Goal: Feedback & Contribution: Submit feedback/report problem

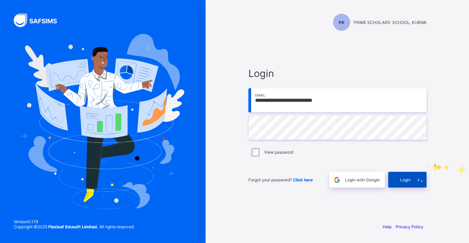
click at [417, 186] on span at bounding box center [419, 180] width 16 height 16
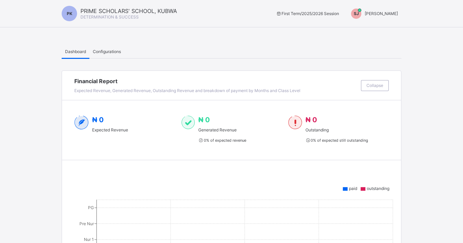
click at [391, 15] on span "[PERSON_NAME]" at bounding box center [381, 13] width 33 height 5
click at [382, 30] on span "Switch to Admin View" at bounding box center [372, 29] width 52 height 8
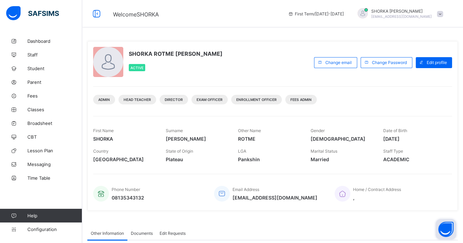
click at [447, 231] on button "Open asap" at bounding box center [446, 229] width 21 height 21
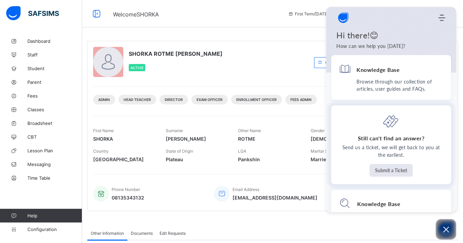
click at [387, 170] on button "Submit a Ticket" at bounding box center [391, 170] width 43 height 13
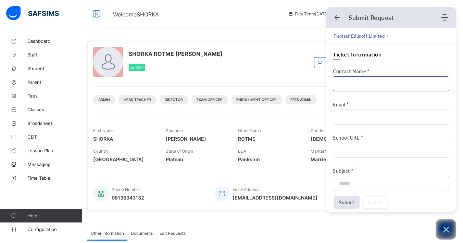
click at [355, 81] on input "Contact Name" at bounding box center [391, 83] width 116 height 15
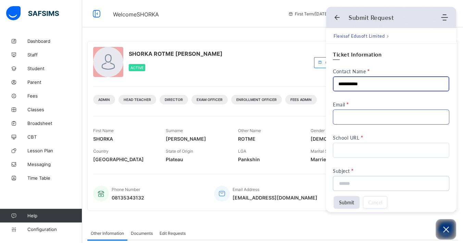
type input "**********"
click at [351, 114] on input "Email" at bounding box center [391, 117] width 116 height 15
type input "**********"
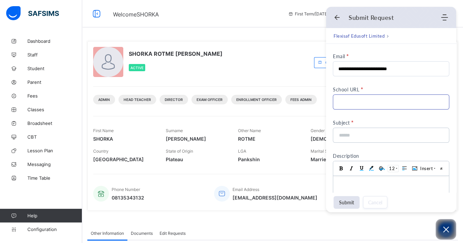
scroll to position [38, 0]
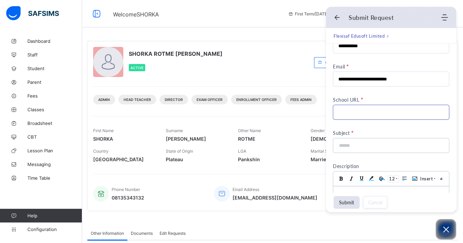
click at [358, 114] on input "School URL" at bounding box center [391, 112] width 116 height 15
paste input "**********"
drag, startPoint x: 401, startPoint y: 112, endPoint x: 416, endPoint y: 118, distance: 16.2
click at [401, 113] on input "**********" at bounding box center [391, 112] width 116 height 15
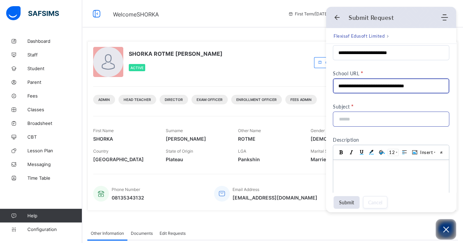
scroll to position [76, 0]
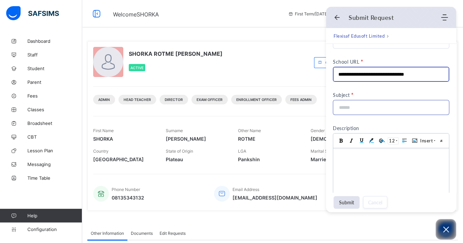
type input "**********"
click at [381, 109] on input at bounding box center [389, 107] width 101 height 14
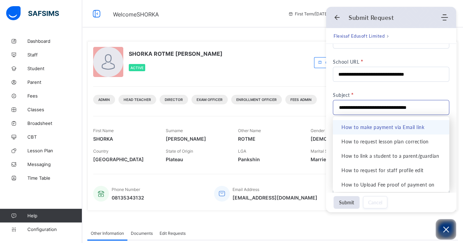
scroll to position [0, 11]
type input "**********"
click at [416, 92] on div "Subject" at bounding box center [391, 95] width 116 height 6
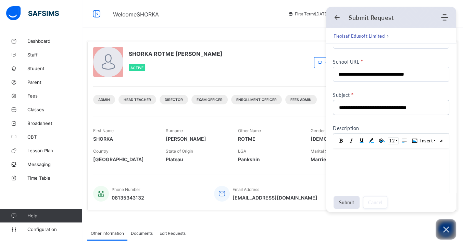
scroll to position [0, 0]
click at [367, 166] on body at bounding box center [391, 185] width 116 height 75
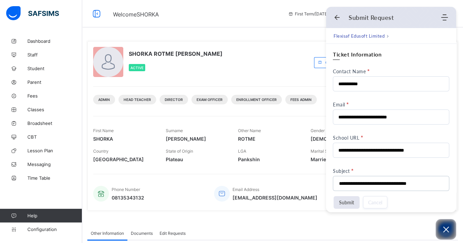
click at [344, 203] on button "Submit" at bounding box center [347, 202] width 26 height 13
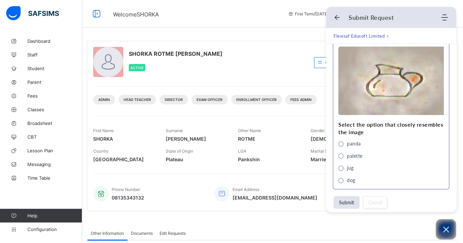
scroll to position [346, 0]
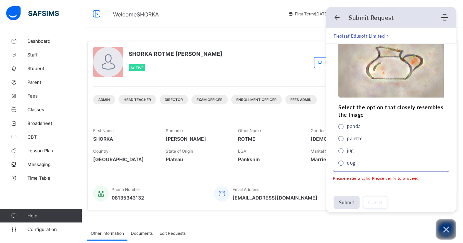
click at [343, 150] on div "jug" at bounding box center [346, 151] width 15 height 8
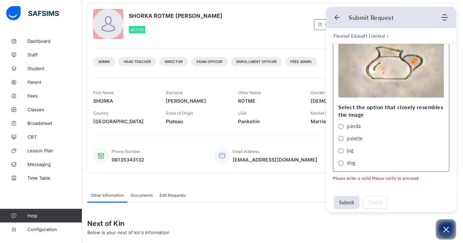
scroll to position [38, 0]
click at [348, 203] on button "Submit" at bounding box center [347, 202] width 26 height 13
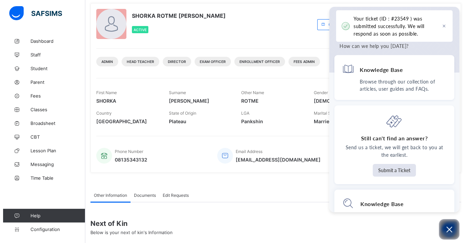
scroll to position [0, 0]
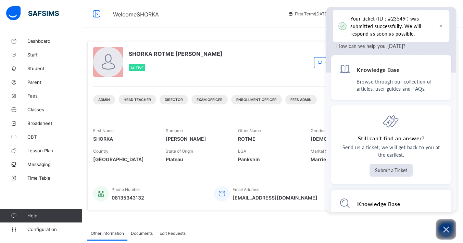
click at [270, 66] on div "SHORKA ROTME [PERSON_NAME] Active" at bounding box center [202, 62] width 218 height 31
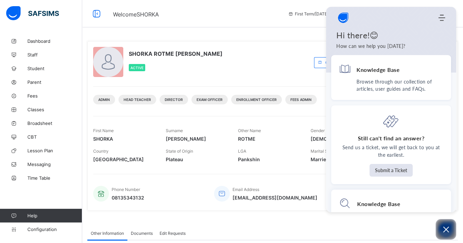
click at [229, 33] on div "SHORKA ROTME [PERSON_NAME] Active Change email Change Password Edit profile Adm…" at bounding box center [272, 178] width 381 height 356
click at [222, 25] on div "Welcome SHORKA First Term / [DATE]-[DATE] SHORKA [PERSON_NAME] [EMAIL_ADDRESS][…" at bounding box center [231, 13] width 463 height 27
click at [39, 66] on span "Student" at bounding box center [54, 68] width 55 height 5
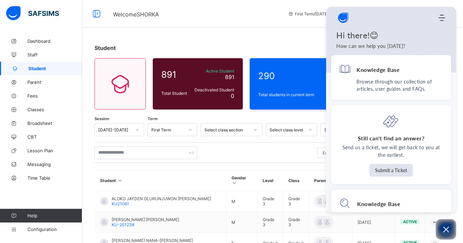
click at [278, 21] on div "Welcome SHORKA First Term / [DATE]-[DATE] SHORKA [PERSON_NAME] [EMAIL_ADDRESS][…" at bounding box center [231, 13] width 463 height 27
click at [444, 225] on button "Open asap" at bounding box center [446, 229] width 21 height 21
